Goal: Information Seeking & Learning: Learn about a topic

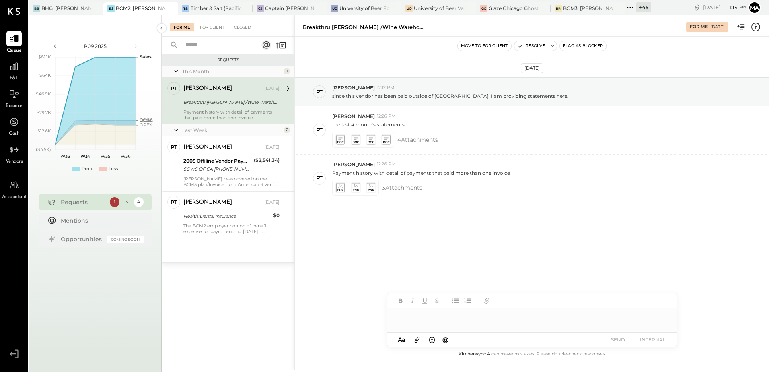
click at [644, 6] on div "+ 45" at bounding box center [644, 7] width 15 height 10
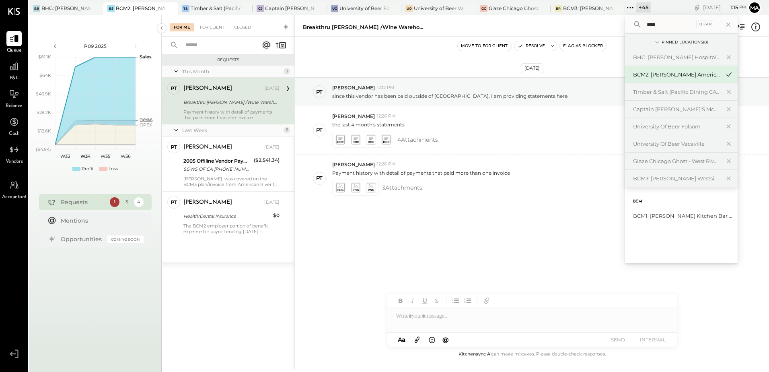
type input "****"
click at [677, 217] on div "BCM1: [PERSON_NAME] Kitchen Bar Market" at bounding box center [676, 216] width 87 height 8
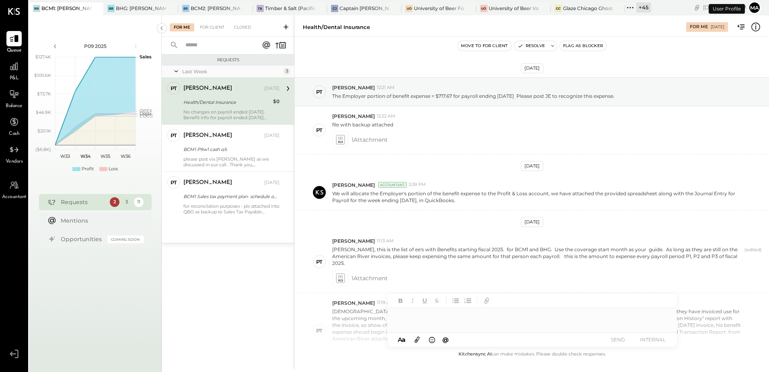
scroll to position [299, 0]
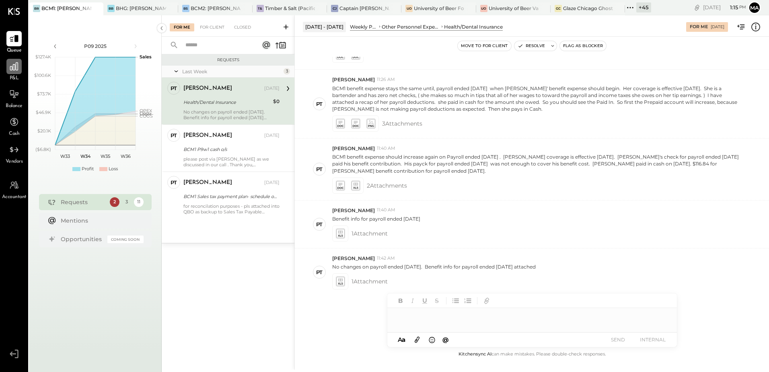
click at [11, 72] on div at bounding box center [13, 66] width 15 height 15
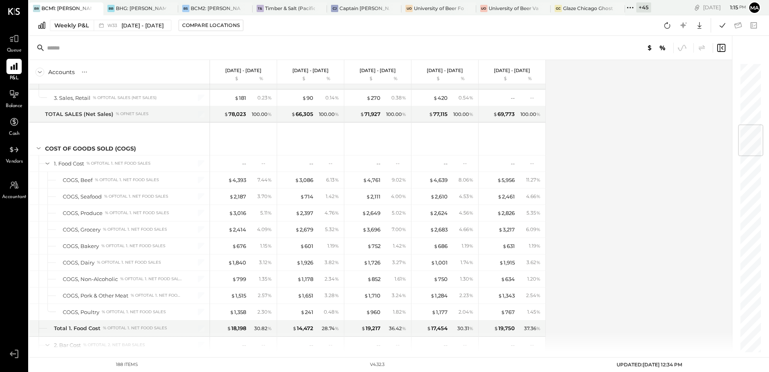
scroll to position [523, 0]
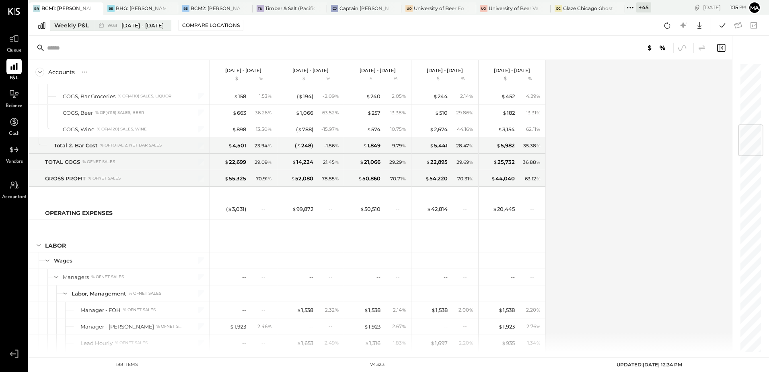
click at [76, 26] on div "Weekly P&L" at bounding box center [71, 25] width 35 height 8
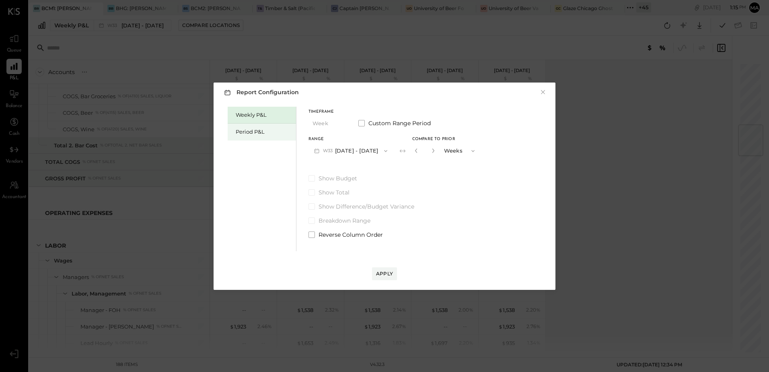
click at [244, 130] on div "Period P&L" at bounding box center [264, 132] width 56 height 8
click at [379, 155] on button "P09 Aug 14 - Sep 10, 2025" at bounding box center [351, 150] width 84 height 15
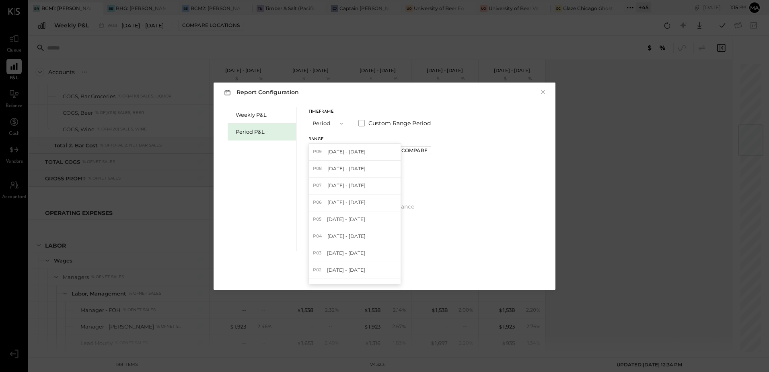
drag, startPoint x: 373, startPoint y: 169, endPoint x: 378, endPoint y: 169, distance: 5.6
click at [366, 169] on span "Jul 17 - Aug 13, 2025" at bounding box center [347, 168] width 38 height 7
click at [427, 151] on div "Compare" at bounding box center [415, 150] width 26 height 7
click at [435, 151] on icon "button" at bounding box center [432, 150] width 5 height 5
drag, startPoint x: 442, startPoint y: 151, endPoint x: 440, endPoint y: 165, distance: 15.0
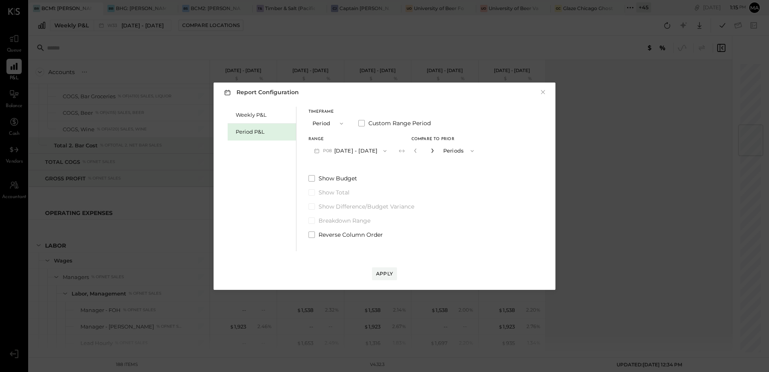
click at [435, 151] on icon "button" at bounding box center [432, 150] width 5 height 5
type input "*"
click at [390, 275] on div "Apply" at bounding box center [384, 273] width 17 height 7
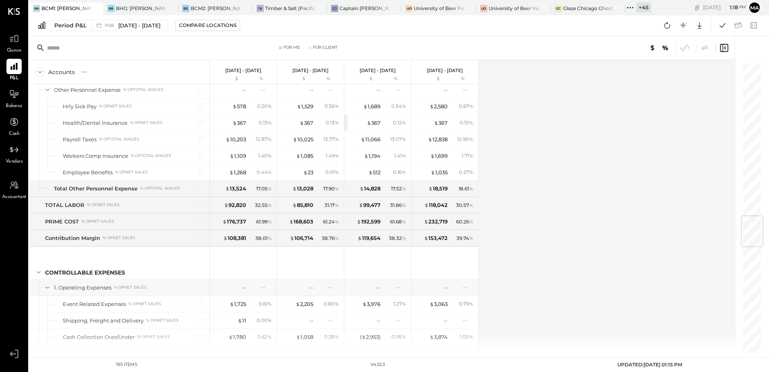
scroll to position [1449, 0]
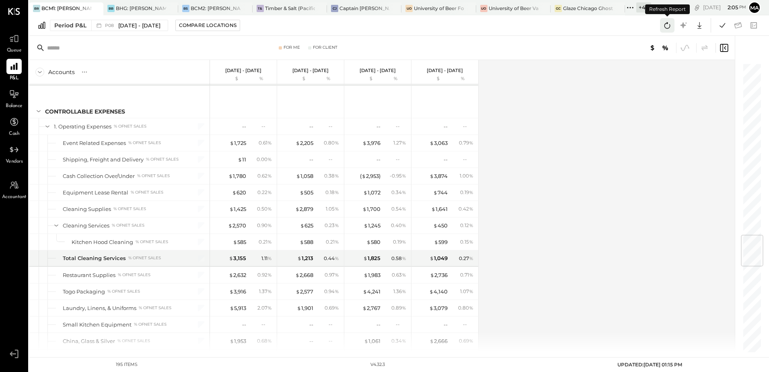
click at [667, 25] on icon at bounding box center [667, 25] width 10 height 10
click at [666, 27] on icon at bounding box center [667, 25] width 10 height 10
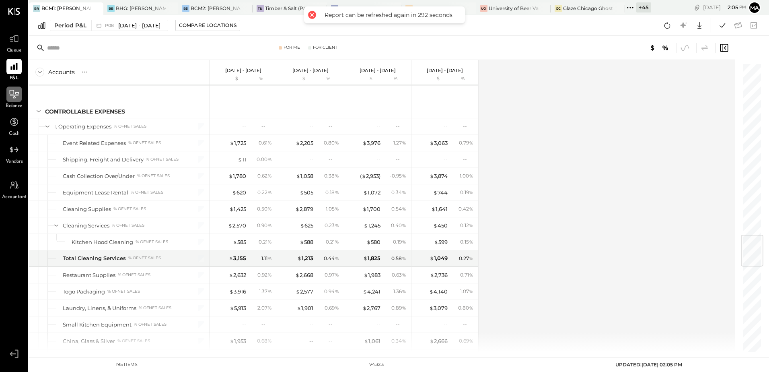
click at [15, 99] on div at bounding box center [13, 94] width 15 height 15
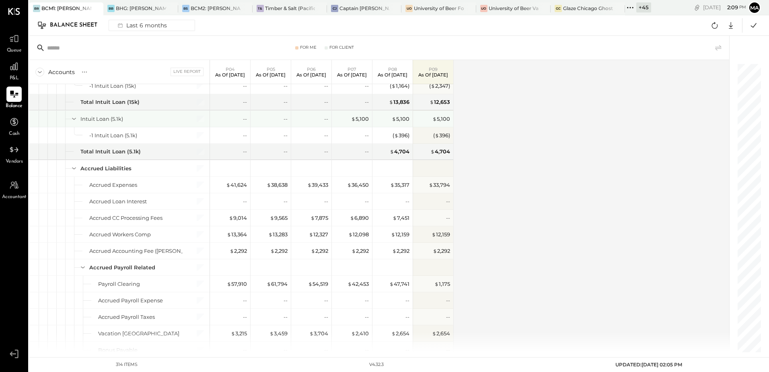
scroll to position [2254, 0]
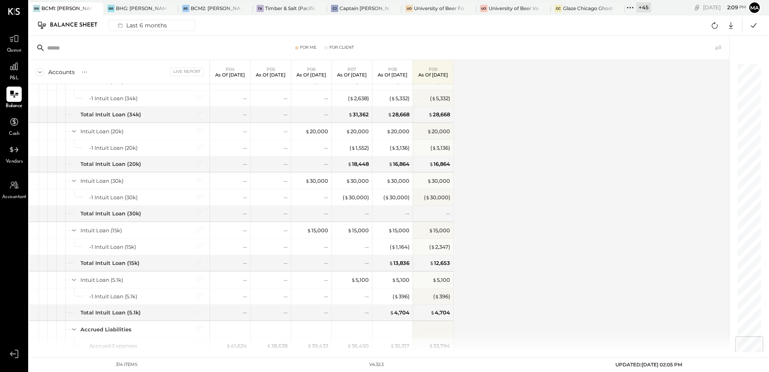
click at [40, 72] on icon at bounding box center [39, 72] width 9 height 9
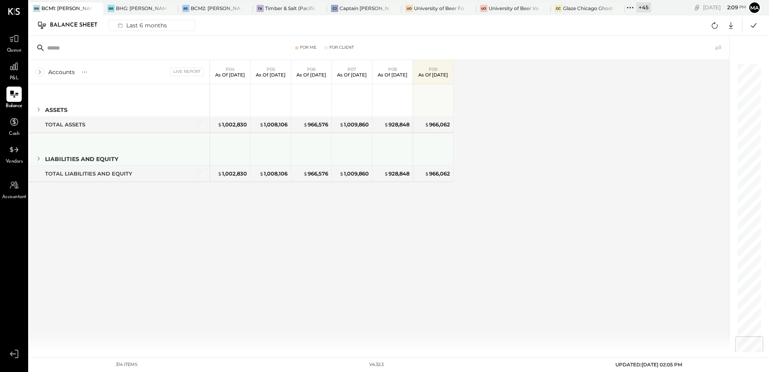
scroll to position [0, 0]
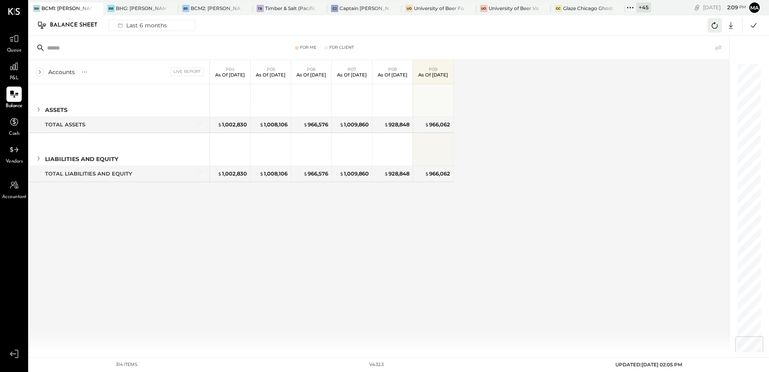
click at [711, 26] on icon at bounding box center [715, 25] width 10 height 10
click at [545, 131] on div "Accounts S GL Live Report P04 As of Apr 23rd 2025 P05 As of May 21st 2025 P06 A…" at bounding box center [380, 206] width 702 height 292
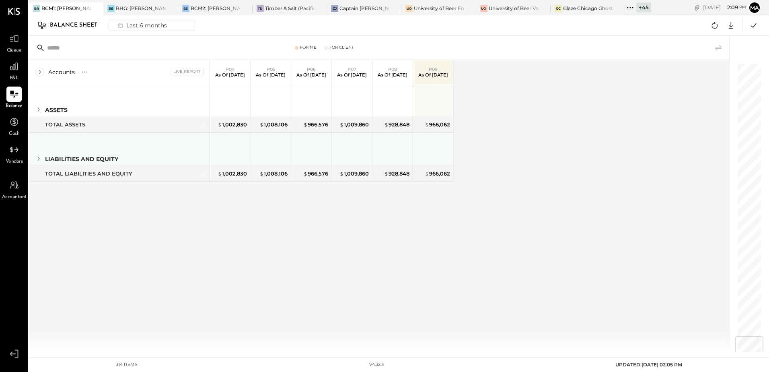
click at [39, 160] on icon at bounding box center [39, 159] width 2 height 4
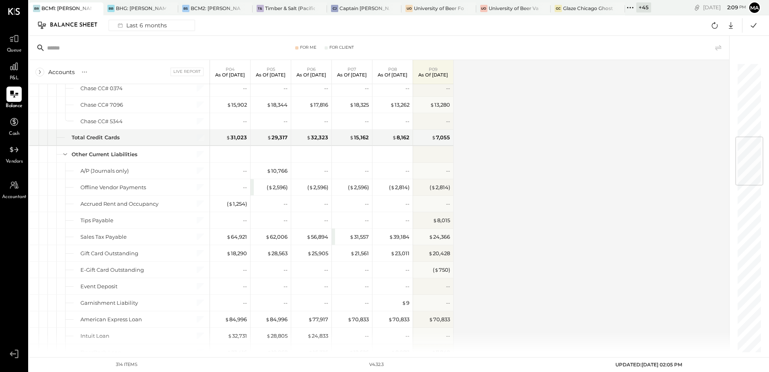
scroll to position [402, 0]
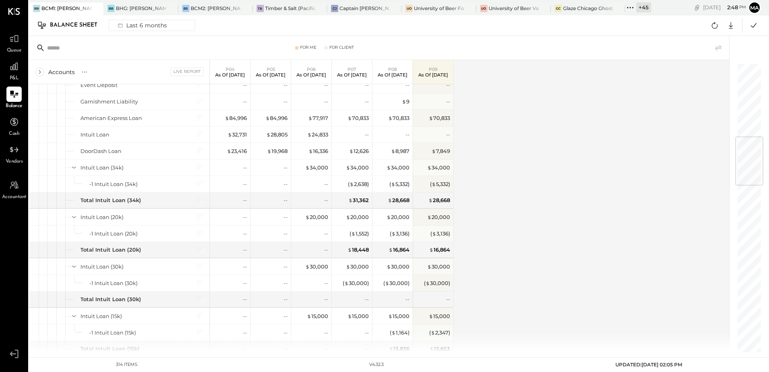
click at [638, 6] on div "+ 45" at bounding box center [644, 7] width 15 height 10
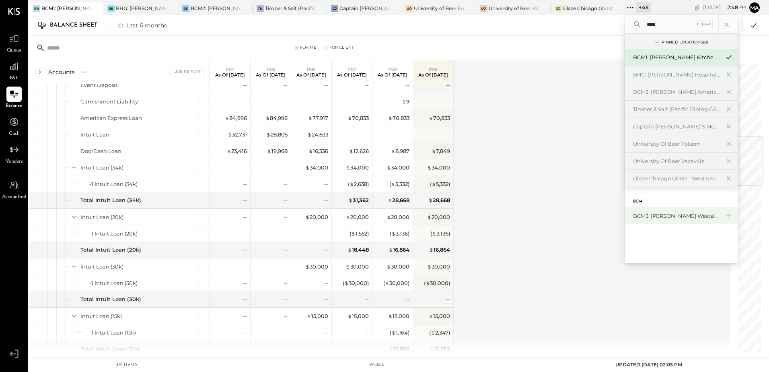
type input "****"
click at [673, 217] on div "BCM3: [PERSON_NAME] Westside Grill" at bounding box center [676, 216] width 87 height 8
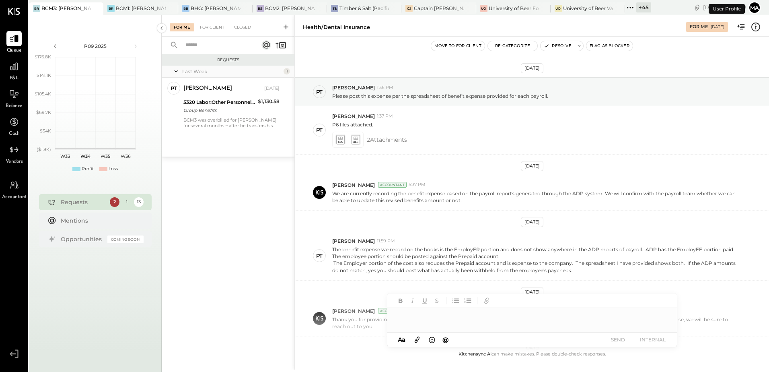
scroll to position [219, 0]
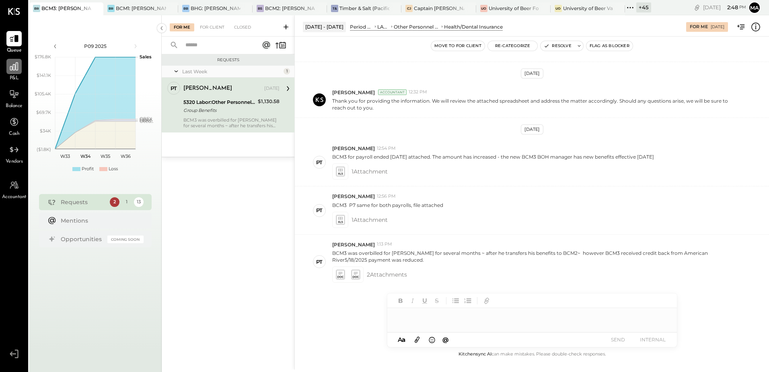
click at [16, 73] on div at bounding box center [13, 66] width 15 height 15
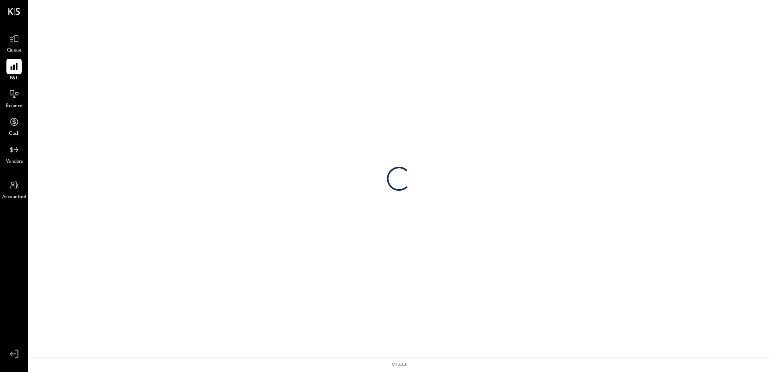
click at [16, 103] on span "Balance" at bounding box center [14, 106] width 17 height 7
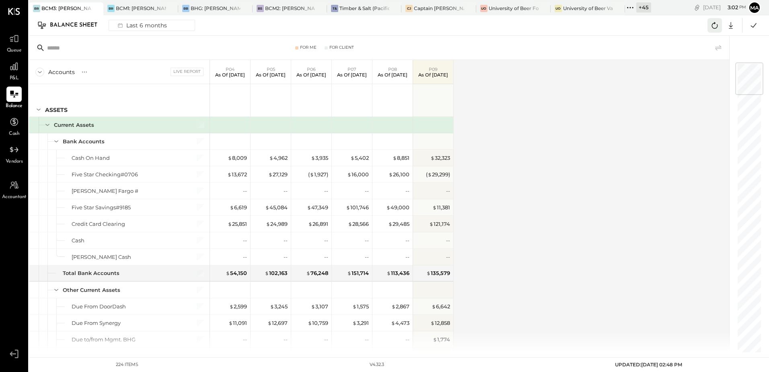
click at [717, 27] on icon at bounding box center [715, 25] width 10 height 10
